Goal: Task Accomplishment & Management: Use online tool/utility

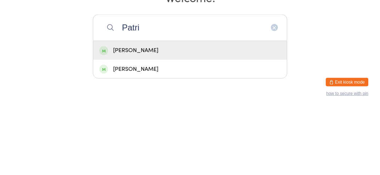
type input "Patri"
click at [112, 122] on div "[PERSON_NAME]" at bounding box center [189, 118] width 181 height 10
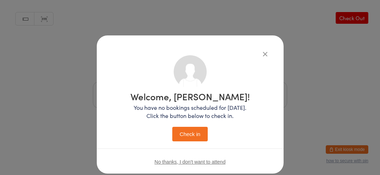
click at [183, 141] on button "Check in" at bounding box center [189, 134] width 35 height 15
click at [181, 138] on button "Check in" at bounding box center [189, 134] width 35 height 15
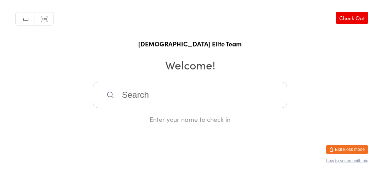
click at [166, 102] on input "search" at bounding box center [190, 95] width 194 height 26
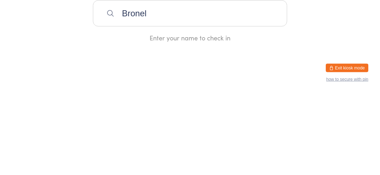
type input "Bronel"
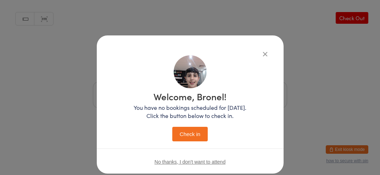
click at [359, 123] on div "Welcome, Bronel! You have no bookings scheduled for [DATE]. Click the button be…" at bounding box center [190, 87] width 380 height 175
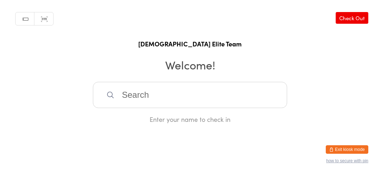
click at [195, 124] on div "Enter your name to check in" at bounding box center [190, 119] width 194 height 9
click at [133, 102] on input "search" at bounding box center [190, 95] width 194 height 26
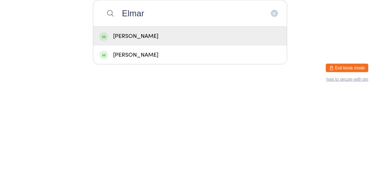
type input "Elmar"
click at [126, 127] on div "[PERSON_NAME]" at bounding box center [190, 117] width 194 height 19
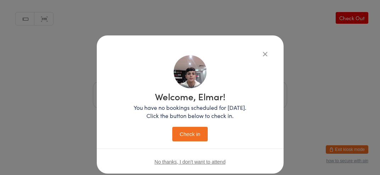
scroll to position [1, 0]
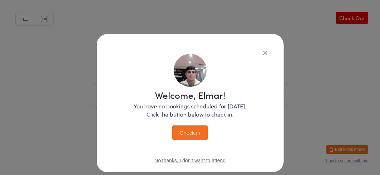
click at [192, 139] on button "Check in" at bounding box center [189, 132] width 35 height 15
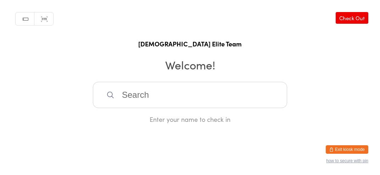
click at [203, 102] on input "search" at bounding box center [190, 95] width 194 height 26
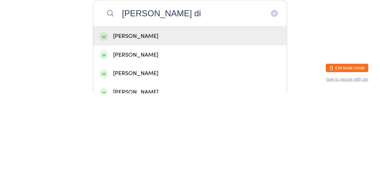
click at [141, 108] on input "[PERSON_NAME] di" at bounding box center [190, 95] width 194 height 26
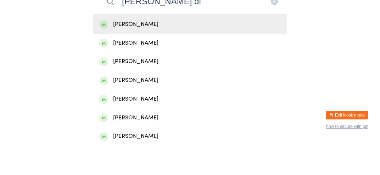
scroll to position [59, 0]
type input "[PERSON_NAME] di"
click at [156, 63] on div "[PERSON_NAME]" at bounding box center [189, 59] width 181 height 10
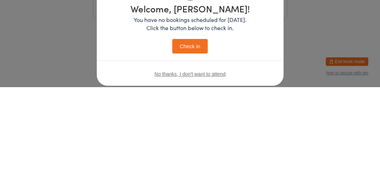
click at [149, 118] on p "You have no bookings scheduled for [DATE]. Click the button below to check in." at bounding box center [189, 112] width 119 height 16
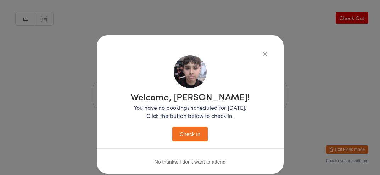
click at [201, 134] on button "Check in" at bounding box center [189, 134] width 35 height 15
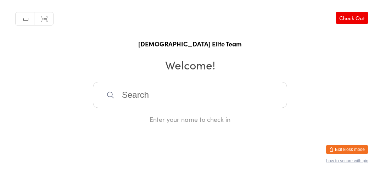
click at [170, 108] on input "search" at bounding box center [190, 95] width 194 height 26
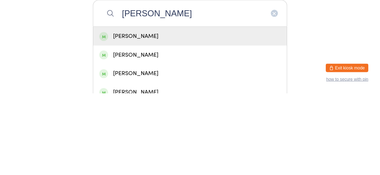
type input "[PERSON_NAME]"
click at [162, 123] on div "[PERSON_NAME]" at bounding box center [189, 118] width 181 height 10
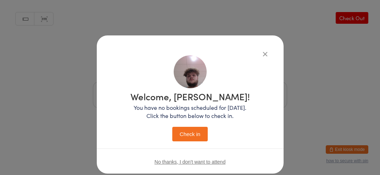
click at [199, 135] on button "Check in" at bounding box center [189, 134] width 35 height 15
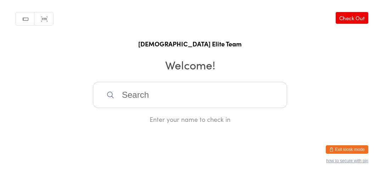
click at [200, 105] on input "search" at bounding box center [190, 95] width 194 height 26
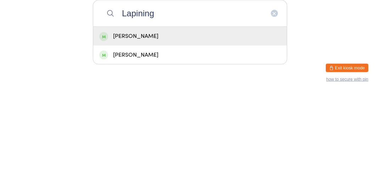
type input "Lapining"
click at [206, 123] on div "[PERSON_NAME]" at bounding box center [189, 118] width 181 height 10
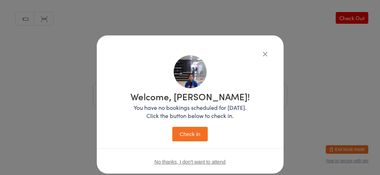
click at [190, 137] on button "Check in" at bounding box center [189, 134] width 35 height 15
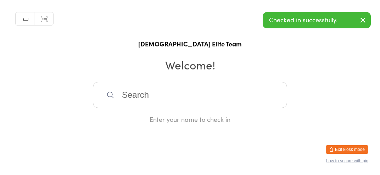
click at [249, 98] on input "search" at bounding box center [190, 95] width 194 height 26
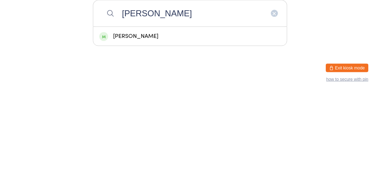
type input "[PERSON_NAME]"
click at [230, 123] on div "[PERSON_NAME]" at bounding box center [189, 118] width 181 height 10
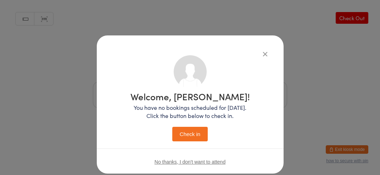
click at [231, 40] on div "Welcome, [PERSON_NAME]! You have no bookings scheduled for [DATE]. Click the bu…" at bounding box center [190, 104] width 187 height 138
click at [191, 136] on button "Check in" at bounding box center [189, 134] width 35 height 15
click at [370, 118] on div "Welcome, [PERSON_NAME]! You have no bookings scheduled for [DATE]. Click the bu…" at bounding box center [190, 87] width 380 height 175
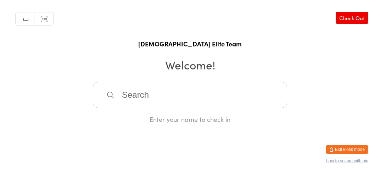
click at [209, 108] on input "search" at bounding box center [190, 95] width 194 height 26
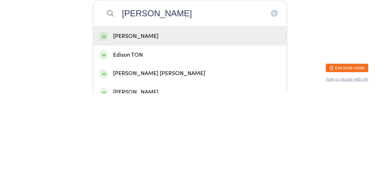
type input "[PERSON_NAME]"
click at [149, 123] on div "[PERSON_NAME]" at bounding box center [189, 118] width 181 height 10
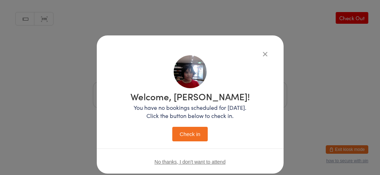
click at [194, 133] on button "Check in" at bounding box center [189, 134] width 35 height 15
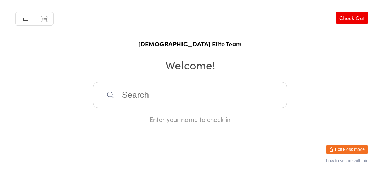
click at [256, 101] on input "search" at bounding box center [190, 95] width 194 height 26
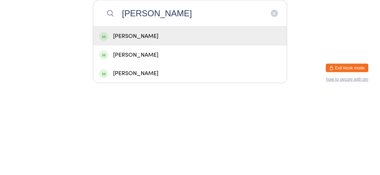
type input "[PERSON_NAME]"
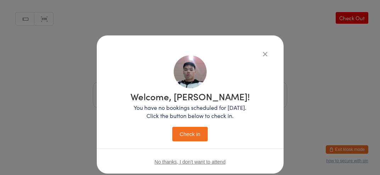
click at [269, 55] on button "button" at bounding box center [265, 54] width 9 height 9
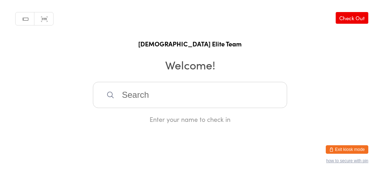
click at [239, 106] on input "search" at bounding box center [190, 95] width 194 height 26
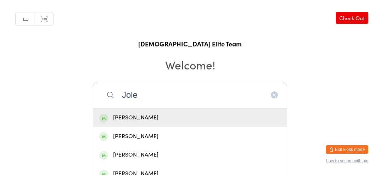
type input "Jole"
click at [254, 135] on div "[PERSON_NAME]" at bounding box center [190, 136] width 194 height 19
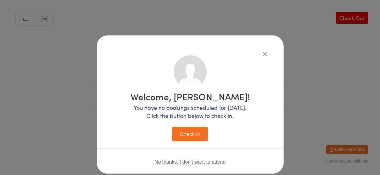
click at [264, 130] on div "Welcome, [PERSON_NAME]! You have no bookings scheduled for [DATE]. Click the bu…" at bounding box center [190, 98] width 158 height 86
click at [266, 53] on icon "button" at bounding box center [265, 54] width 8 height 8
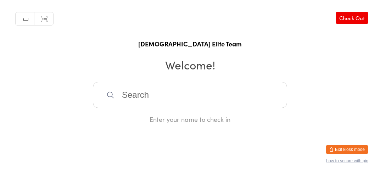
click at [240, 101] on input "search" at bounding box center [190, 95] width 194 height 26
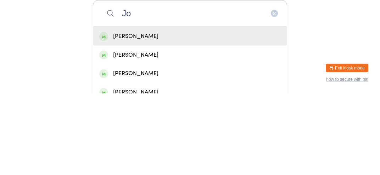
type input "[PERSON_NAME]"
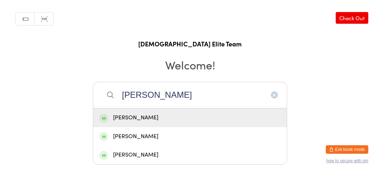
click at [174, 123] on div "[PERSON_NAME]" at bounding box center [189, 118] width 181 height 10
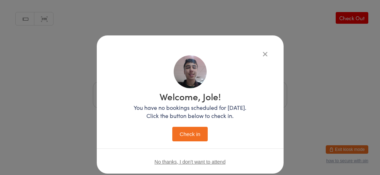
click at [199, 136] on button "Check in" at bounding box center [189, 134] width 35 height 15
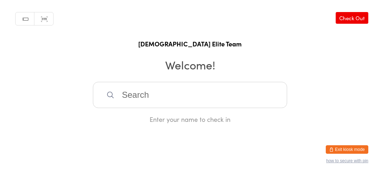
click at [173, 99] on input "search" at bounding box center [190, 95] width 194 height 26
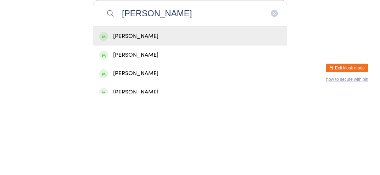
type input "[PERSON_NAME]"
click at [180, 123] on div "[PERSON_NAME]" at bounding box center [189, 118] width 181 height 10
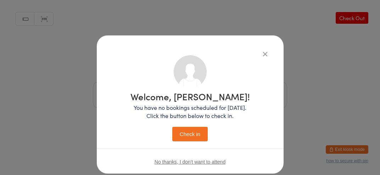
click at [193, 135] on button "Check in" at bounding box center [189, 134] width 35 height 15
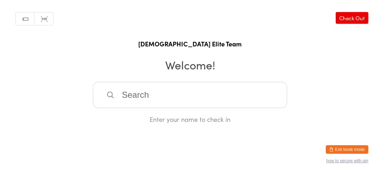
click at [228, 93] on input "search" at bounding box center [190, 95] width 194 height 26
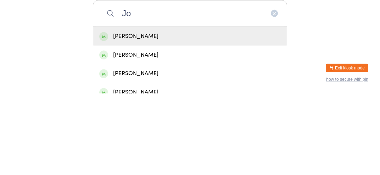
type input "J"
type input "Andriuzz"
click at [189, 122] on div "[PERSON_NAME]" at bounding box center [189, 118] width 181 height 10
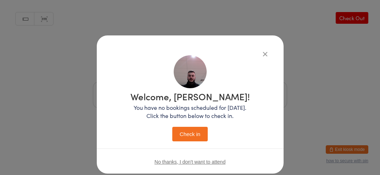
click at [191, 44] on div "Welcome, [PERSON_NAME]! You have no bookings scheduled for [DATE]. Click the bu…" at bounding box center [190, 104] width 187 height 138
click at [193, 135] on button "Check in" at bounding box center [189, 134] width 35 height 15
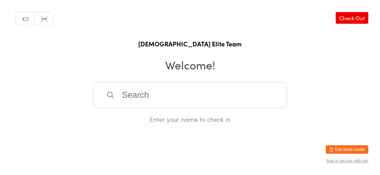
click at [158, 101] on input "search" at bounding box center [190, 95] width 194 height 26
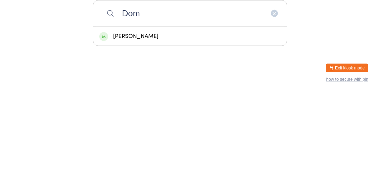
type input "Dom"
click at [154, 123] on div "[PERSON_NAME]" at bounding box center [189, 118] width 181 height 10
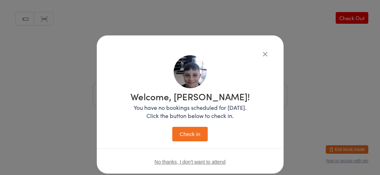
click at [193, 136] on button "Check in" at bounding box center [189, 134] width 35 height 15
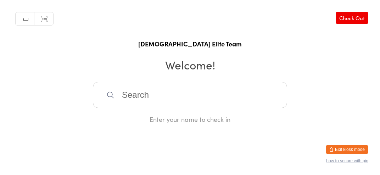
click at [235, 124] on div "Enter your name to check in" at bounding box center [190, 119] width 194 height 9
click at [201, 107] on input "search" at bounding box center [190, 95] width 194 height 26
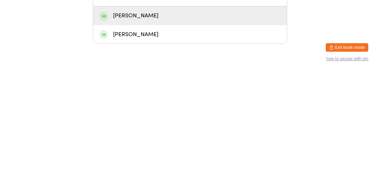
type input "Eth"
click at [178, 141] on div "[PERSON_NAME]" at bounding box center [189, 137] width 181 height 10
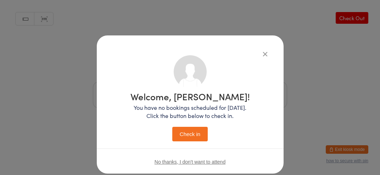
click at [195, 138] on button "Check in" at bounding box center [189, 134] width 35 height 15
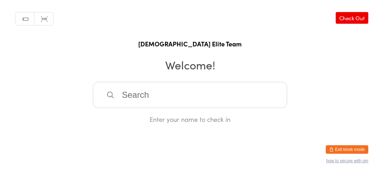
click at [177, 107] on input "search" at bounding box center [190, 95] width 194 height 26
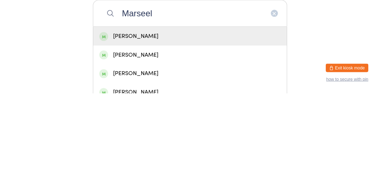
type input "Marseel"
click at [185, 123] on div "[PERSON_NAME]" at bounding box center [189, 118] width 181 height 10
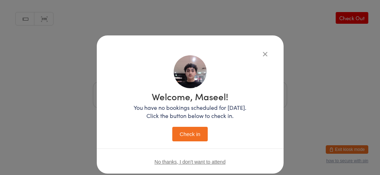
click at [197, 137] on button "Check in" at bounding box center [189, 134] width 35 height 15
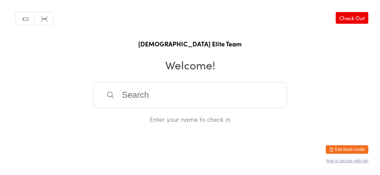
click at [236, 108] on input "search" at bounding box center [190, 95] width 194 height 26
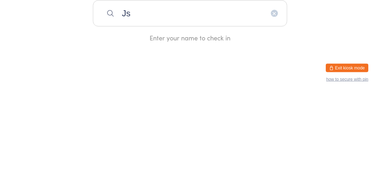
type input "J"
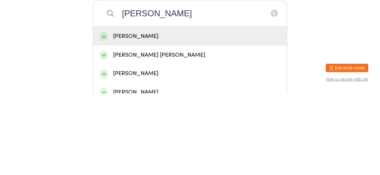
type input "[PERSON_NAME]"
click at [256, 123] on div "[PERSON_NAME]" at bounding box center [189, 118] width 181 height 10
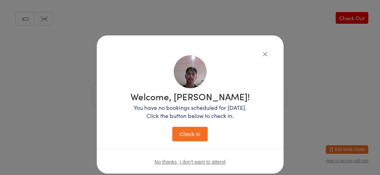
click at [197, 134] on button "Check in" at bounding box center [189, 134] width 35 height 15
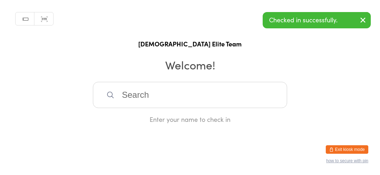
click at [367, 16] on icon "button" at bounding box center [363, 20] width 9 height 9
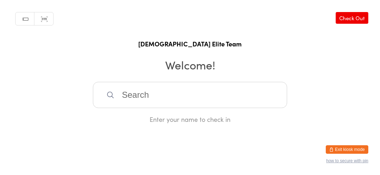
click at [183, 101] on input "search" at bounding box center [190, 95] width 194 height 26
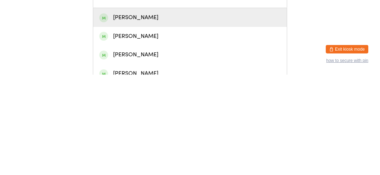
type input "[PERSON_NAME]"
click at [227, 123] on div "[PERSON_NAME]" at bounding box center [189, 118] width 181 height 10
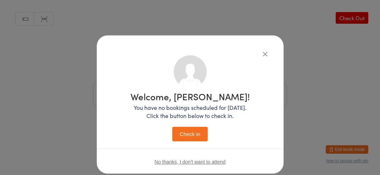
click at [184, 138] on button "Check in" at bounding box center [189, 134] width 35 height 15
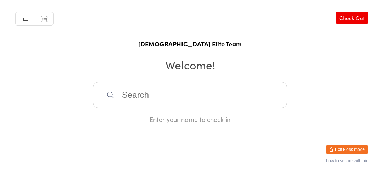
click at [163, 107] on input "search" at bounding box center [190, 95] width 194 height 26
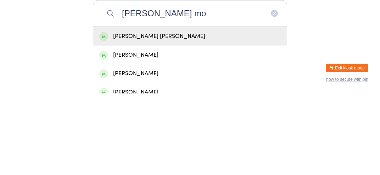
type input "[PERSON_NAME] mo"
click at [182, 123] on div "[PERSON_NAME] [PERSON_NAME]" at bounding box center [189, 118] width 181 height 10
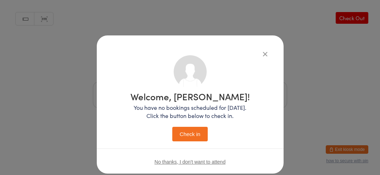
click at [190, 139] on button "Check in" at bounding box center [189, 134] width 35 height 15
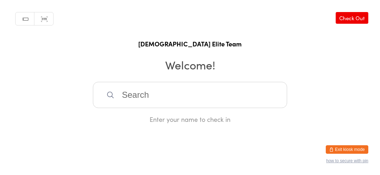
click at [153, 108] on input "search" at bounding box center [190, 95] width 194 height 26
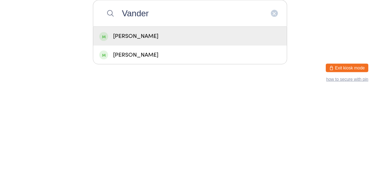
type input "Vander"
click at [137, 123] on div "[PERSON_NAME]" at bounding box center [189, 118] width 181 height 10
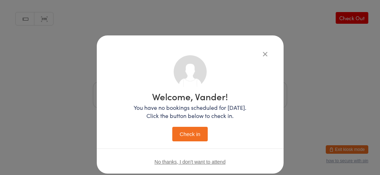
click at [191, 133] on button "Check in" at bounding box center [189, 134] width 35 height 15
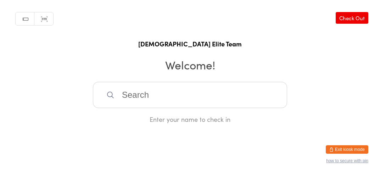
click at [157, 102] on input "search" at bounding box center [190, 95] width 194 height 26
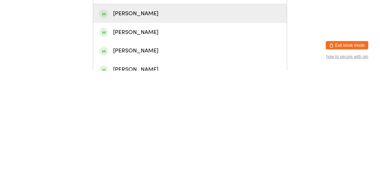
type input "[PERSON_NAME] el"
click at [177, 141] on div "[PERSON_NAME]" at bounding box center [189, 137] width 181 height 10
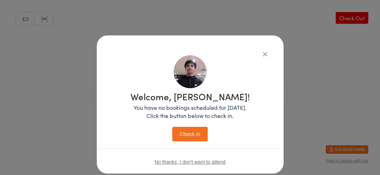
click at [192, 136] on button "Check in" at bounding box center [189, 134] width 35 height 15
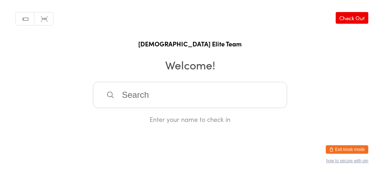
click at [140, 107] on input "search" at bounding box center [190, 95] width 194 height 26
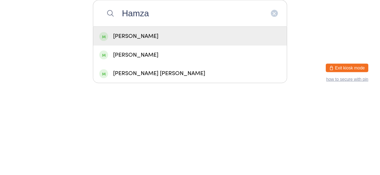
type input "Hamza"
click at [128, 123] on div "[PERSON_NAME]" at bounding box center [189, 118] width 181 height 10
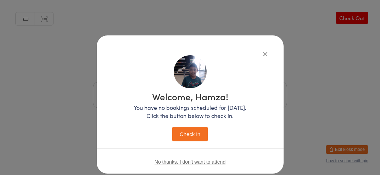
click at [189, 133] on button "Check in" at bounding box center [189, 134] width 35 height 15
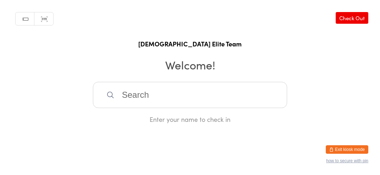
click at [125, 106] on input "search" at bounding box center [190, 95] width 194 height 26
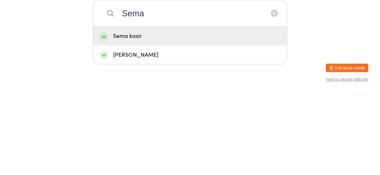
type input "Sema"
click at [180, 123] on div "Sema kasir" at bounding box center [189, 118] width 181 height 10
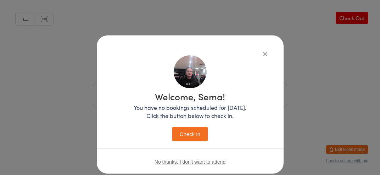
click at [195, 135] on button "Check in" at bounding box center [189, 134] width 35 height 15
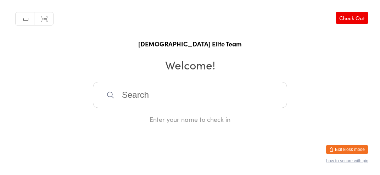
click at [220, 105] on input "search" at bounding box center [190, 95] width 194 height 26
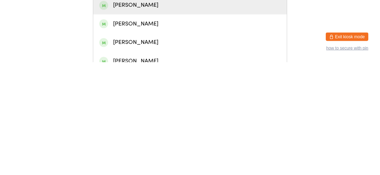
type input "[PERSON_NAME]"
click at [136, 141] on div "[PERSON_NAME]" at bounding box center [189, 137] width 181 height 10
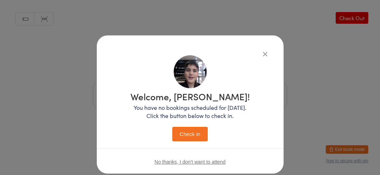
click at [197, 136] on button "Check in" at bounding box center [189, 134] width 35 height 15
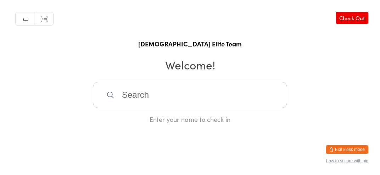
click at [153, 98] on input "search" at bounding box center [190, 95] width 194 height 26
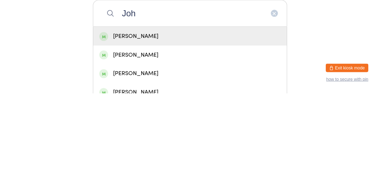
type input "Joh"
click at [121, 117] on div "[PERSON_NAME]" at bounding box center [190, 117] width 194 height 19
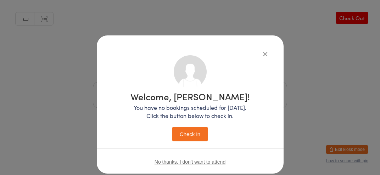
click at [132, 36] on div "Welcome, [PERSON_NAME]! You have no bookings scheduled for [DATE]. Click the bu…" at bounding box center [190, 104] width 187 height 138
click at [199, 131] on button "Check in" at bounding box center [189, 134] width 35 height 15
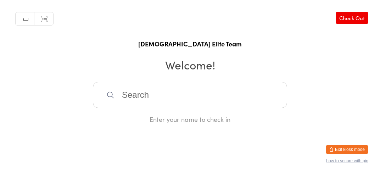
click at [217, 91] on input "search" at bounding box center [190, 95] width 194 height 26
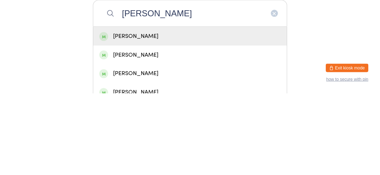
type input "[PERSON_NAME]"
click at [224, 122] on div "[PERSON_NAME]" at bounding box center [189, 118] width 181 height 10
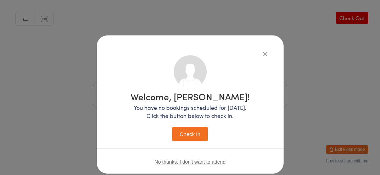
click at [196, 137] on button "Check in" at bounding box center [189, 134] width 35 height 15
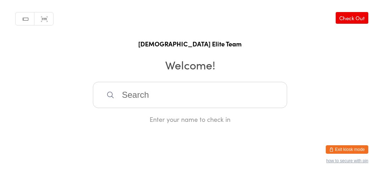
click at [188, 106] on input "search" at bounding box center [190, 95] width 194 height 26
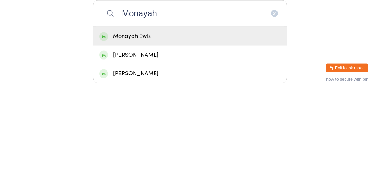
type input "Monayah"
click at [265, 127] on div "Monayah Ewis" at bounding box center [190, 117] width 194 height 19
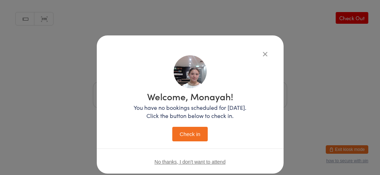
click at [190, 139] on button "Check in" at bounding box center [189, 134] width 35 height 15
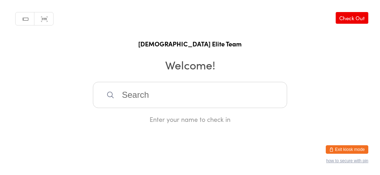
click at [229, 98] on input "search" at bounding box center [190, 95] width 194 height 26
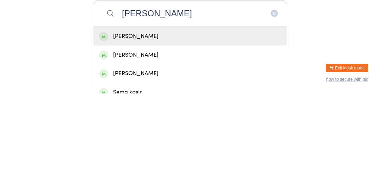
type input "[PERSON_NAME]"
click at [121, 127] on div "[PERSON_NAME]" at bounding box center [190, 117] width 194 height 19
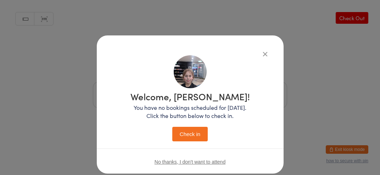
click at [119, 38] on div "Welcome, [PERSON_NAME]! You have no bookings scheduled for [DATE]. Click the bu…" at bounding box center [190, 104] width 187 height 138
click at [186, 128] on button "Check in" at bounding box center [189, 134] width 35 height 15
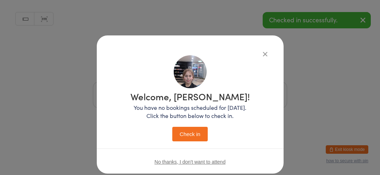
click at [186, 138] on button "Check in" at bounding box center [189, 134] width 35 height 15
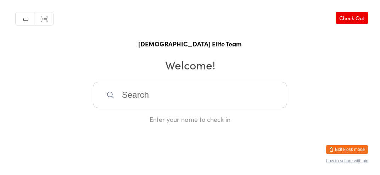
click at [184, 98] on input "search" at bounding box center [190, 95] width 194 height 26
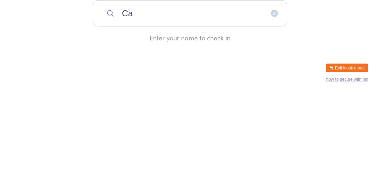
type input "C"
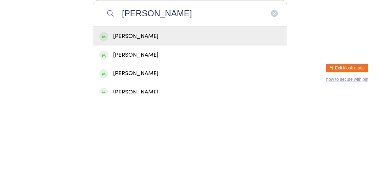
type input "[PERSON_NAME]"
click at [162, 123] on div "[PERSON_NAME]" at bounding box center [189, 118] width 181 height 10
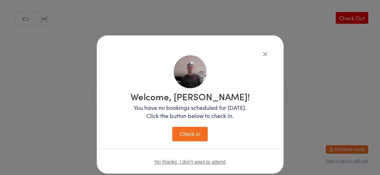
click at [194, 134] on button "Check in" at bounding box center [189, 134] width 35 height 15
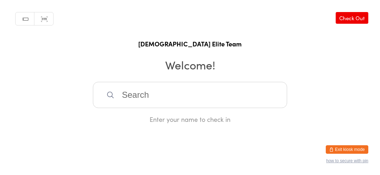
click at [189, 106] on input "search" at bounding box center [190, 95] width 194 height 26
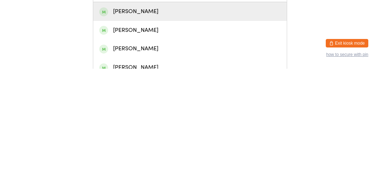
type input "Nath"
click at [235, 146] on div "[PERSON_NAME]" at bounding box center [190, 136] width 194 height 19
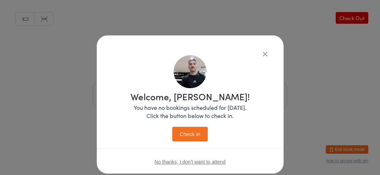
click at [186, 139] on button "Check in" at bounding box center [189, 134] width 35 height 15
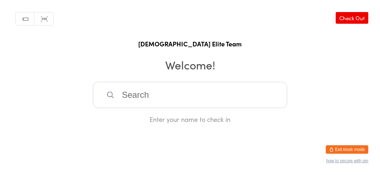
click at [215, 108] on input "search" at bounding box center [190, 95] width 194 height 26
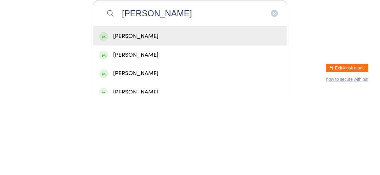
type input "[PERSON_NAME]"
click at [206, 121] on div "[PERSON_NAME]" at bounding box center [189, 118] width 181 height 10
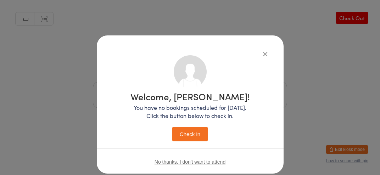
click at [191, 131] on button "Check in" at bounding box center [189, 134] width 35 height 15
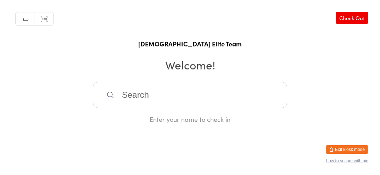
click at [269, 105] on input "search" at bounding box center [190, 95] width 194 height 26
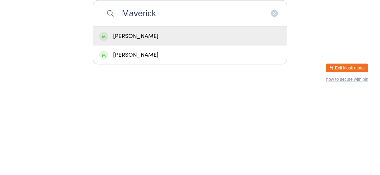
type input "Maverick"
click at [211, 123] on div "[PERSON_NAME]" at bounding box center [189, 118] width 181 height 10
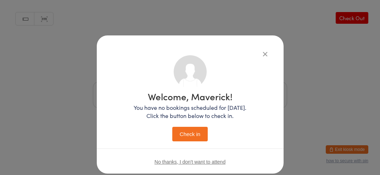
click at [195, 137] on button "Check in" at bounding box center [189, 134] width 35 height 15
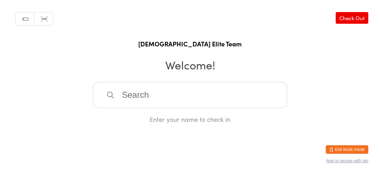
click at [240, 107] on input "search" at bounding box center [190, 95] width 194 height 26
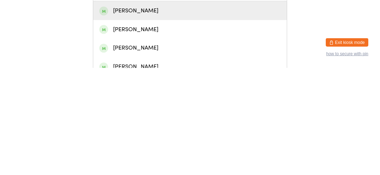
type input "[PERSON_NAME]"
click at [226, 127] on div "[PERSON_NAME]" at bounding box center [190, 117] width 194 height 19
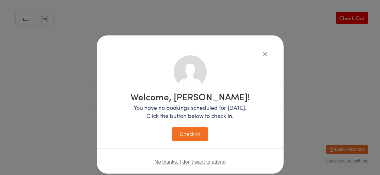
click at [192, 122] on div "Welcome, [PERSON_NAME]! You have no bookings scheduled for [DATE]. Click the bu…" at bounding box center [189, 117] width 119 height 50
click at [200, 134] on button "Check in" at bounding box center [189, 134] width 35 height 15
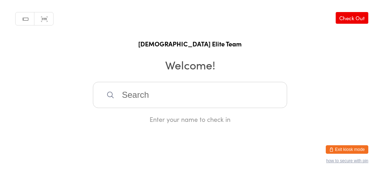
click at [172, 99] on input "search" at bounding box center [190, 95] width 194 height 26
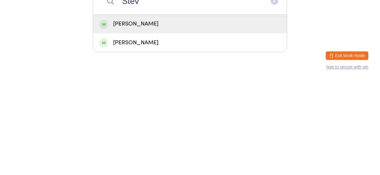
type input "Stev"
click at [229, 123] on div "[PERSON_NAME]" at bounding box center [189, 118] width 181 height 10
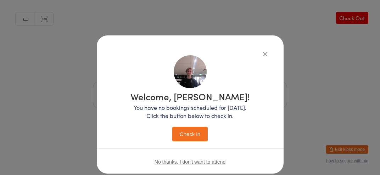
click at [199, 136] on button "Check in" at bounding box center [189, 134] width 35 height 15
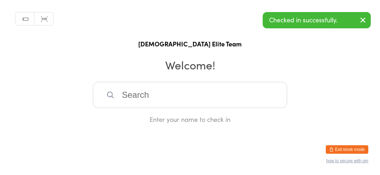
click at [360, 23] on icon "button" at bounding box center [363, 20] width 9 height 9
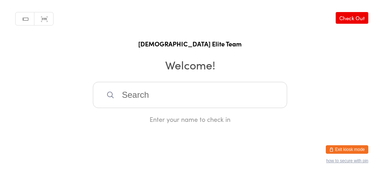
click at [172, 108] on input "search" at bounding box center [190, 95] width 194 height 26
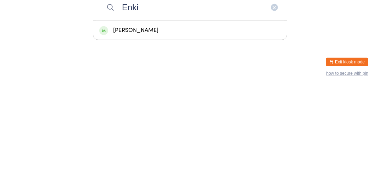
type input "Enki"
click at [189, 127] on div "[PERSON_NAME]" at bounding box center [190, 117] width 194 height 19
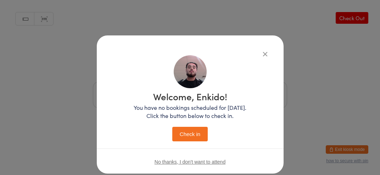
click at [203, 141] on button "Check in" at bounding box center [189, 134] width 35 height 15
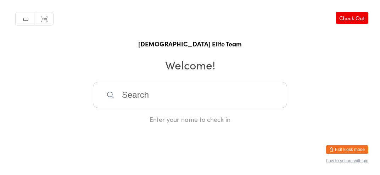
click at [244, 107] on input "search" at bounding box center [190, 95] width 194 height 26
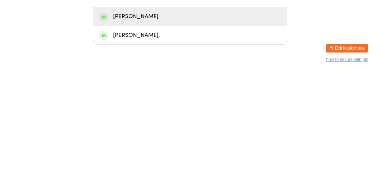
type input "Kere"
click at [223, 141] on div "[PERSON_NAME]," at bounding box center [189, 137] width 181 height 10
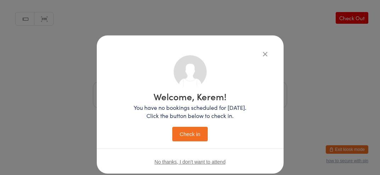
click at [190, 140] on button "Check in" at bounding box center [189, 134] width 35 height 15
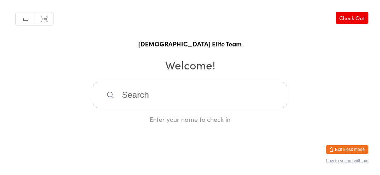
click at [188, 100] on input "search" at bounding box center [190, 95] width 194 height 26
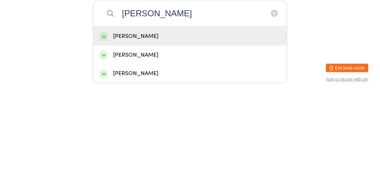
type input "[PERSON_NAME]"
click at [183, 123] on div "[PERSON_NAME]" at bounding box center [189, 118] width 181 height 10
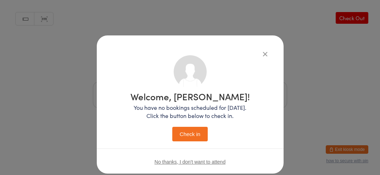
click at [192, 38] on div "Welcome, [PERSON_NAME]! You have no bookings scheduled for [DATE]. Click the bu…" at bounding box center [190, 104] width 187 height 138
click at [184, 121] on div "Welcome, [PERSON_NAME]! You have no bookings scheduled for [DATE]. Click the bu…" at bounding box center [189, 117] width 119 height 50
click at [200, 132] on button "Check in" at bounding box center [189, 134] width 35 height 15
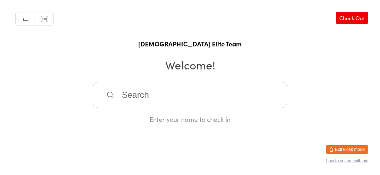
click at [234, 99] on input "search" at bounding box center [190, 95] width 194 height 26
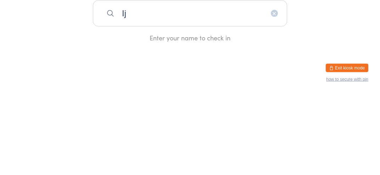
type input "I"
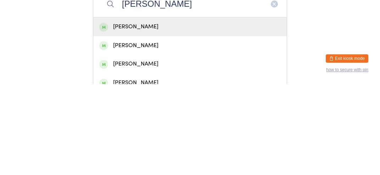
type input "[PERSON_NAME]"
click at [115, 127] on div "[PERSON_NAME]" at bounding box center [190, 117] width 194 height 19
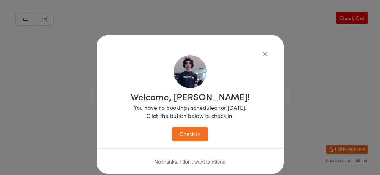
click at [180, 141] on button "Check in" at bounding box center [189, 134] width 35 height 15
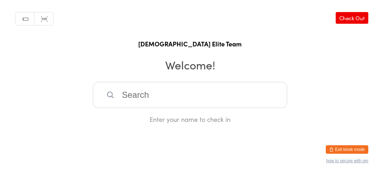
click at [213, 99] on input "search" at bounding box center [190, 95] width 194 height 26
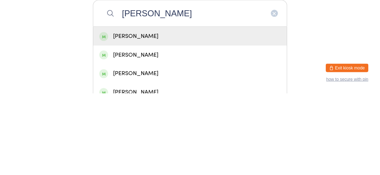
type input "[PERSON_NAME]"
click at [194, 123] on div "[PERSON_NAME]" at bounding box center [189, 118] width 181 height 10
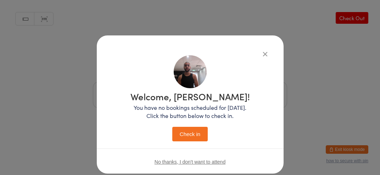
click at [195, 136] on button "Check in" at bounding box center [189, 134] width 35 height 15
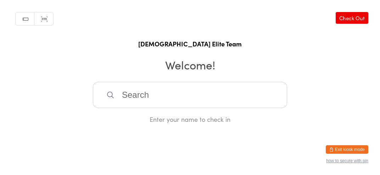
click at [225, 105] on input "search" at bounding box center [190, 95] width 194 height 26
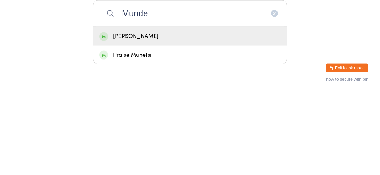
type input "Munde"
click at [174, 119] on div "[PERSON_NAME]" at bounding box center [189, 118] width 181 height 10
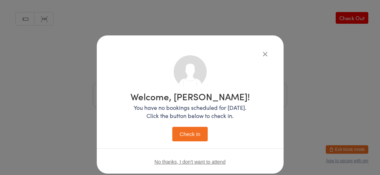
click at [195, 136] on button "Check in" at bounding box center [189, 134] width 35 height 15
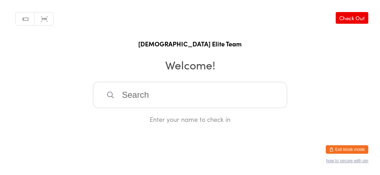
click at [130, 102] on input "search" at bounding box center [190, 95] width 194 height 26
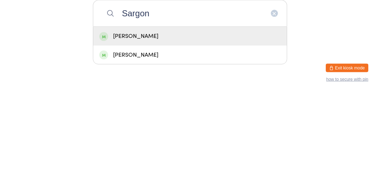
type input "Sargon"
click at [216, 121] on div "[PERSON_NAME]" at bounding box center [189, 118] width 181 height 10
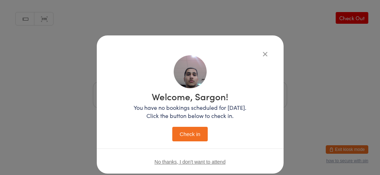
click at [192, 139] on button "Check in" at bounding box center [189, 134] width 35 height 15
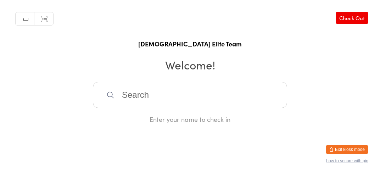
click at [258, 105] on input "search" at bounding box center [190, 95] width 194 height 26
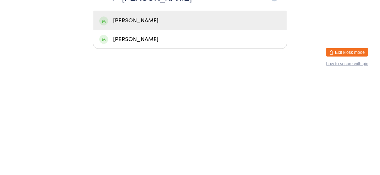
type input "[PERSON_NAME]"
click at [257, 141] on div "[PERSON_NAME]" at bounding box center [189, 137] width 181 height 10
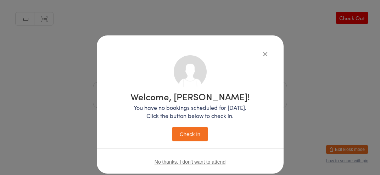
click at [262, 54] on icon "button" at bounding box center [265, 54] width 8 height 8
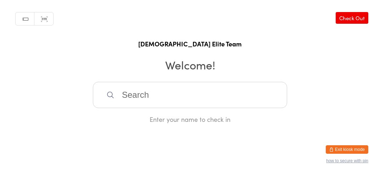
click at [255, 108] on input "search" at bounding box center [190, 95] width 194 height 26
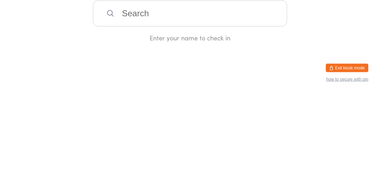
type input "I"
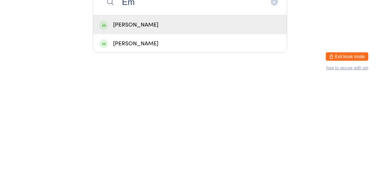
type input "E"
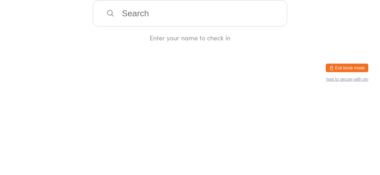
click at [357, 111] on div "Manual search Scanner input Check Out [DEMOGRAPHIC_DATA] Elite Team Welcome! En…" at bounding box center [190, 62] width 380 height 124
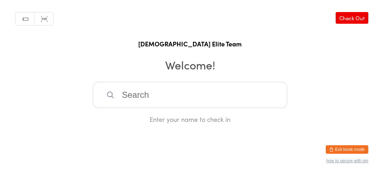
click at [267, 106] on input "search" at bounding box center [190, 95] width 194 height 26
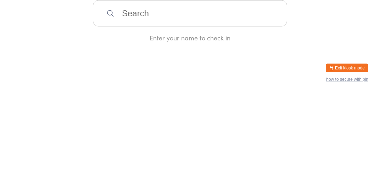
click at [311, 105] on div "Manual search Scanner input Check Out [DEMOGRAPHIC_DATA] Elite Team Welcome! En…" at bounding box center [190, 62] width 380 height 124
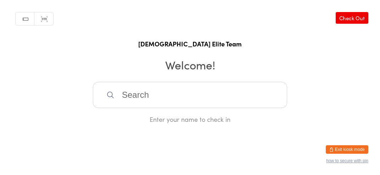
click at [139, 106] on input "search" at bounding box center [190, 95] width 194 height 26
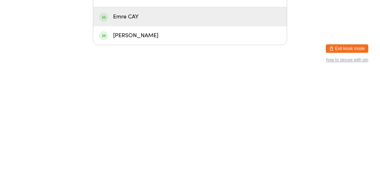
type input "Emre"
click at [121, 141] on div "[PERSON_NAME]" at bounding box center [189, 137] width 181 height 10
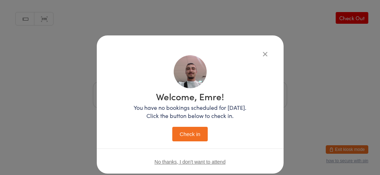
click at [182, 139] on button "Check in" at bounding box center [189, 134] width 35 height 15
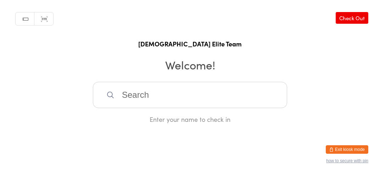
click at [233, 106] on input "search" at bounding box center [190, 95] width 194 height 26
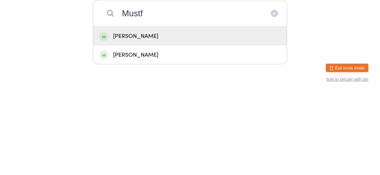
type input "Mustf"
click at [197, 123] on div "[PERSON_NAME]" at bounding box center [189, 118] width 181 height 10
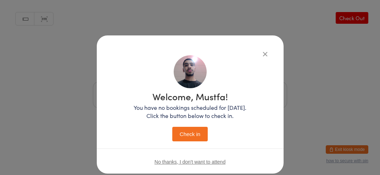
click at [185, 132] on button "Check in" at bounding box center [189, 134] width 35 height 15
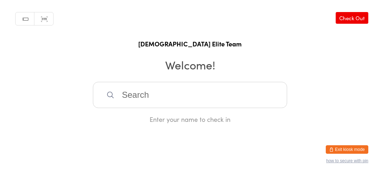
click at [163, 96] on input "search" at bounding box center [190, 95] width 194 height 26
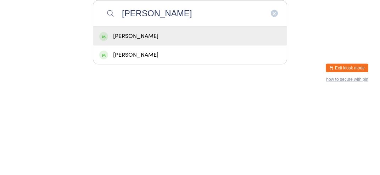
type input "[PERSON_NAME]"
click at [149, 123] on div "[PERSON_NAME]" at bounding box center [189, 118] width 181 height 10
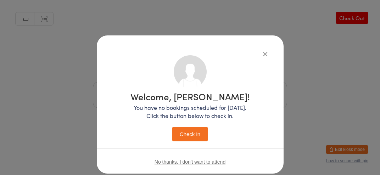
click at [196, 137] on button "Check in" at bounding box center [189, 134] width 35 height 15
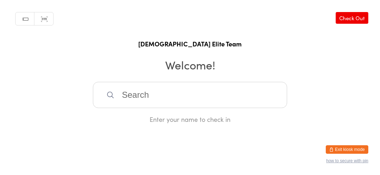
click at [223, 106] on input "search" at bounding box center [190, 95] width 194 height 26
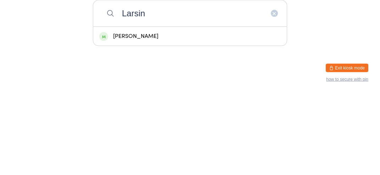
type input "Larsin"
click at [156, 123] on div "[PERSON_NAME]" at bounding box center [189, 118] width 181 height 10
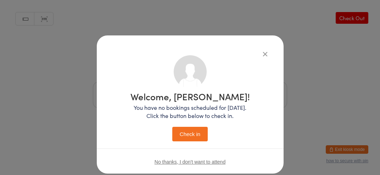
click at [196, 135] on button "Check in" at bounding box center [189, 134] width 35 height 15
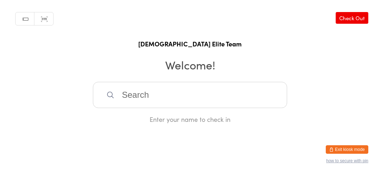
click at [213, 105] on input "search" at bounding box center [190, 95] width 194 height 26
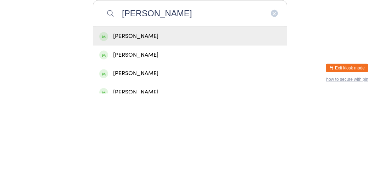
type input "[PERSON_NAME]"
click at [194, 127] on div "[PERSON_NAME]" at bounding box center [190, 117] width 194 height 19
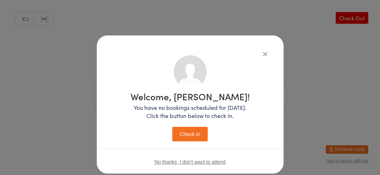
click at [191, 137] on button "Check in" at bounding box center [189, 134] width 35 height 15
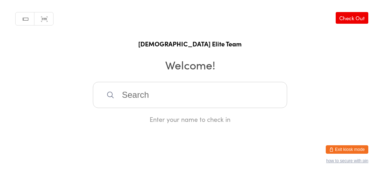
click at [248, 96] on input "search" at bounding box center [190, 95] width 194 height 26
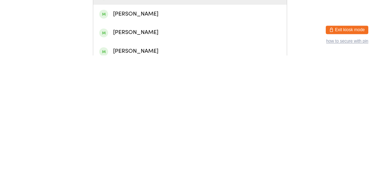
scroll to position [4, 0]
type input "[PERSON_NAME]"
click at [192, 138] on div "[PERSON_NAME]" at bounding box center [189, 133] width 181 height 10
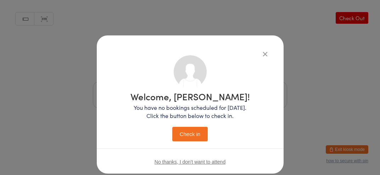
click at [196, 137] on button "Check in" at bounding box center [189, 134] width 35 height 15
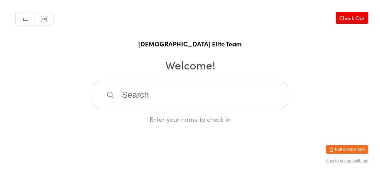
click at [129, 98] on input "search" at bounding box center [190, 95] width 194 height 26
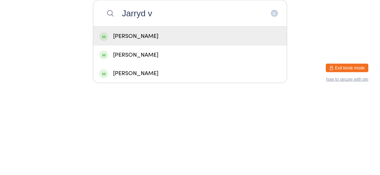
type input "Jarryd v"
click at [114, 123] on div "[PERSON_NAME]" at bounding box center [189, 118] width 181 height 10
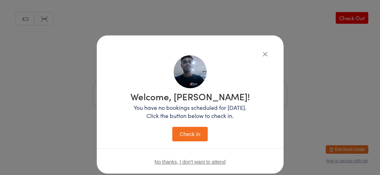
click at [189, 137] on button "Check in" at bounding box center [189, 134] width 35 height 15
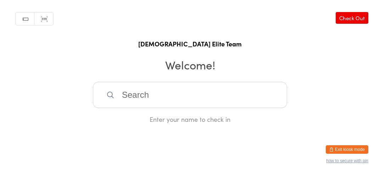
click at [181, 106] on input "search" at bounding box center [190, 95] width 194 height 26
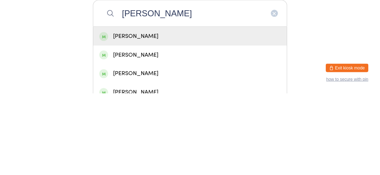
type input "[PERSON_NAME]"
click at [178, 123] on div "[PERSON_NAME]" at bounding box center [189, 118] width 181 height 10
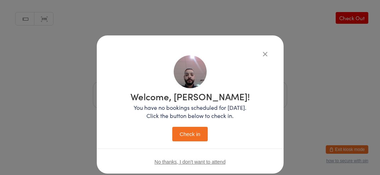
click at [190, 139] on button "Check in" at bounding box center [189, 134] width 35 height 15
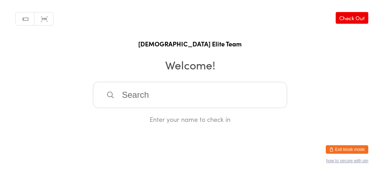
click at [22, 124] on div "Manual search Scanner input Check Out [DEMOGRAPHIC_DATA] Elite Team Welcome! En…" at bounding box center [190, 62] width 380 height 124
